Goal: Task Accomplishment & Management: Use online tool/utility

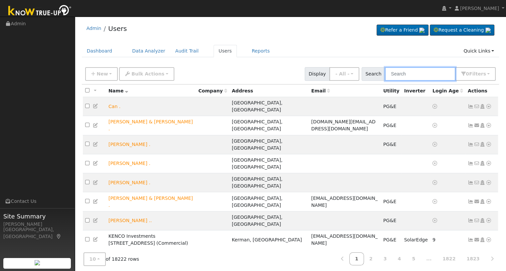
click at [408, 76] on input "text" at bounding box center [420, 74] width 70 height 14
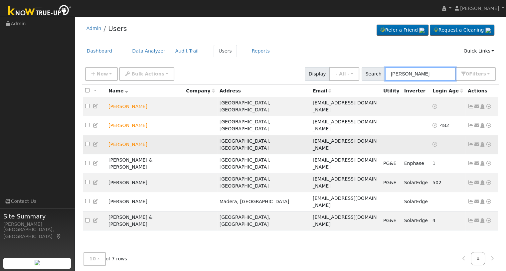
type input "[PERSON_NAME]"
click at [486, 142] on icon at bounding box center [488, 144] width 6 height 5
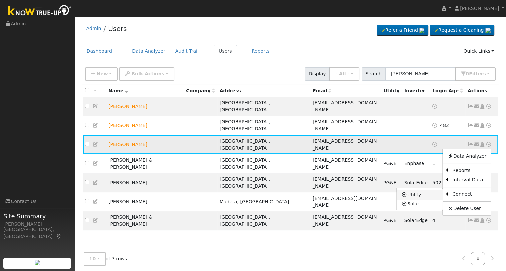
click at [436, 190] on link "Utility" at bounding box center [419, 194] width 46 height 9
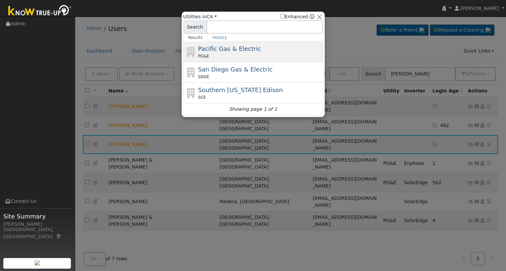
click at [255, 53] on div "PG&E" at bounding box center [259, 56] width 123 height 6
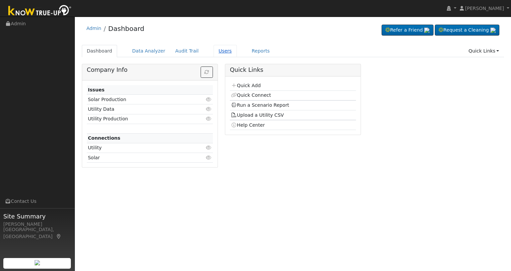
click at [214, 53] on link "Users" at bounding box center [224, 51] width 23 height 12
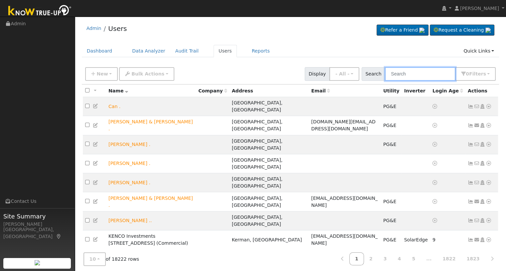
click at [410, 76] on input "text" at bounding box center [420, 74] width 70 height 14
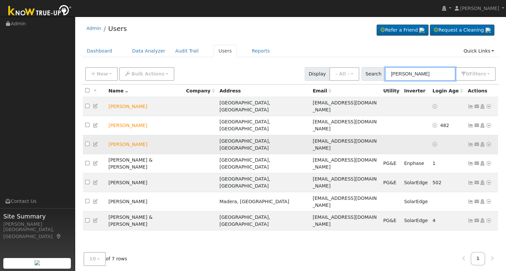
type input "gregg"
click at [488, 142] on icon at bounding box center [488, 144] width 6 height 5
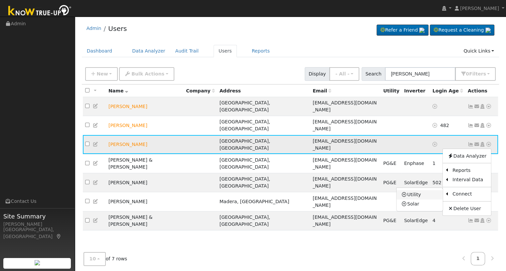
click at [423, 190] on link "Utility" at bounding box center [419, 194] width 46 height 9
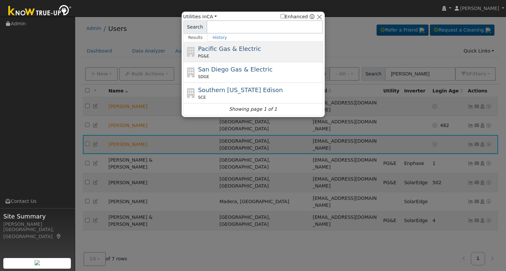
click at [217, 50] on span "Pacific Gas & Electric" at bounding box center [229, 48] width 63 height 7
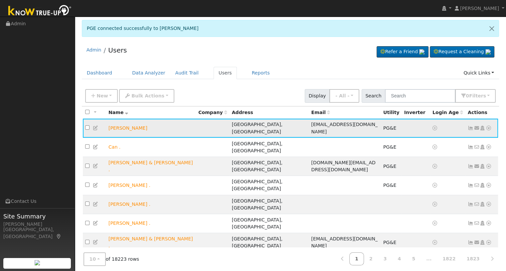
click at [488, 126] on icon at bounding box center [488, 128] width 6 height 5
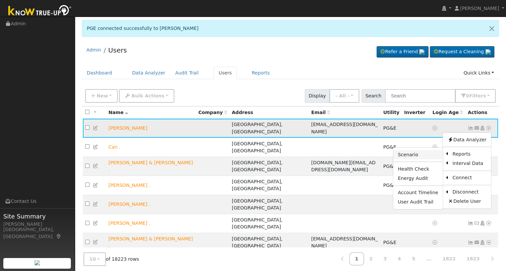
click at [418, 153] on link "Scenario" at bounding box center [418, 154] width 50 height 9
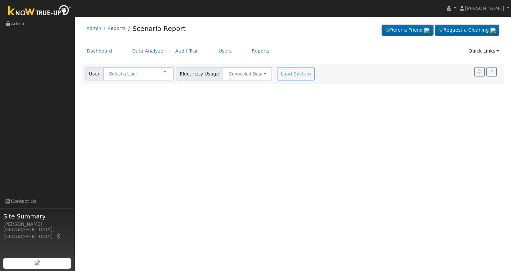
type input "[PERSON_NAME]"
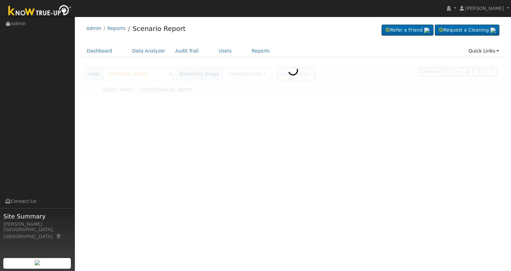
type input "Pacific Gas & Electric"
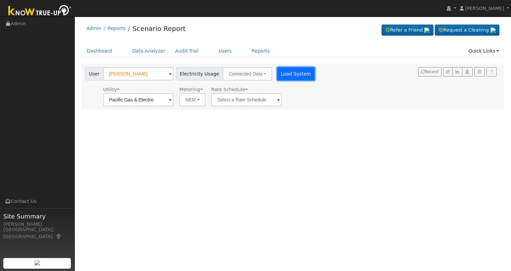
click at [282, 74] on button "Load System" at bounding box center [296, 73] width 38 height 13
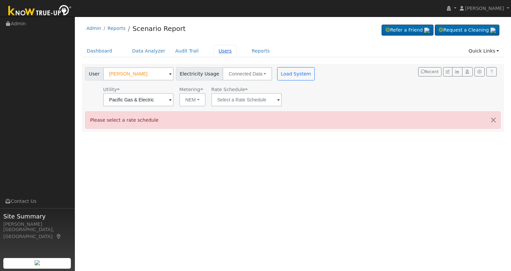
click at [217, 51] on link "Users" at bounding box center [224, 51] width 23 height 12
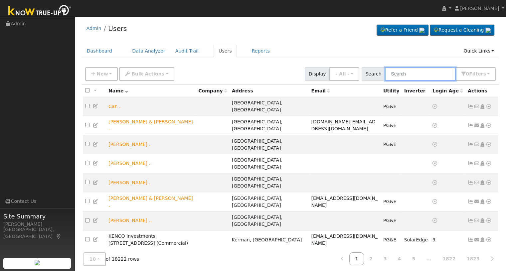
click at [406, 74] on input "text" at bounding box center [420, 74] width 70 height 14
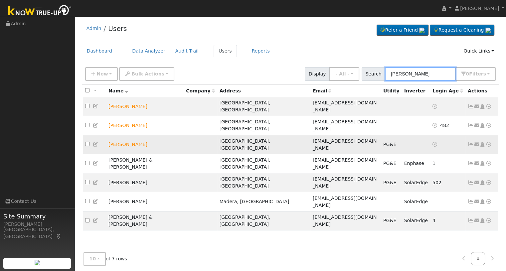
type input "[PERSON_NAME]"
click at [481, 142] on icon at bounding box center [482, 144] width 6 height 5
